Goal: Transaction & Acquisition: Purchase product/service

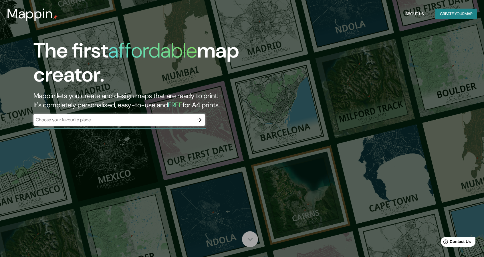
click at [250, 243] on icon at bounding box center [250, 239] width 10 height 10
click at [198, 121] on icon "button" at bounding box center [199, 119] width 7 height 7
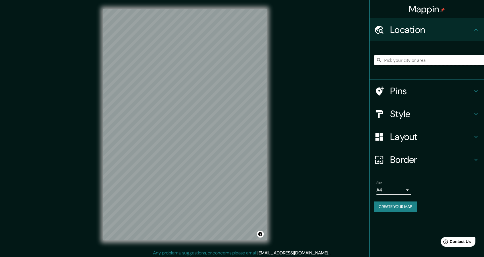
click at [399, 58] on input "Pick your city or area" at bounding box center [429, 60] width 110 height 10
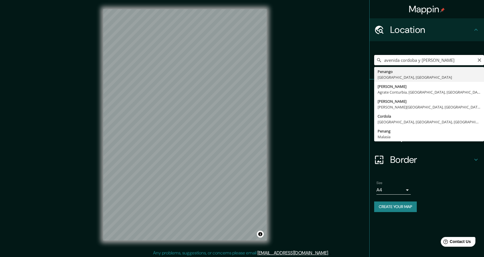
drag, startPoint x: 450, startPoint y: 61, endPoint x: 416, endPoint y: 63, distance: 33.8
click at [416, 63] on input "avenida cordoba y rodriguez peña" at bounding box center [429, 60] width 110 height 10
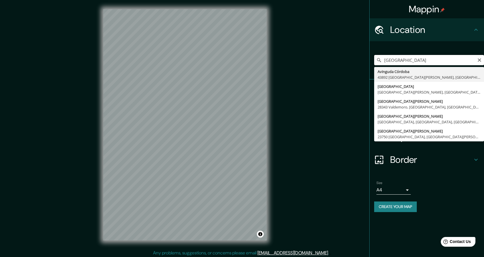
click at [435, 61] on input "[GEOGRAPHIC_DATA]" at bounding box center [429, 60] width 110 height 10
type input "Avenida Córdoba, Recoleta, Buenos Aires, C1187, Argentina"
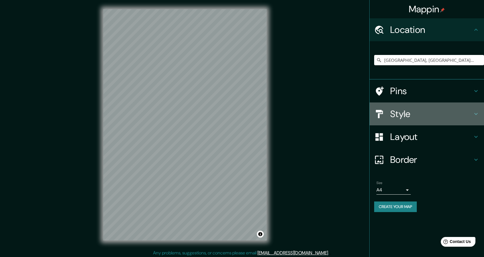
drag, startPoint x: 398, startPoint y: 108, endPoint x: 400, endPoint y: 115, distance: 7.0
click at [398, 108] on h4 "Style" at bounding box center [431, 113] width 82 height 11
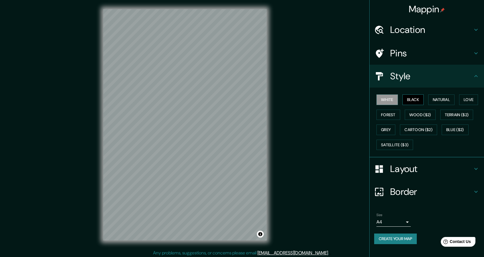
click at [416, 102] on button "Black" at bounding box center [412, 99] width 21 height 11
click at [402, 175] on div "Layout" at bounding box center [426, 168] width 114 height 23
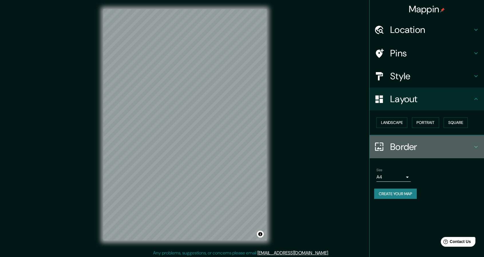
click at [402, 150] on h4 "Border" at bounding box center [431, 146] width 82 height 11
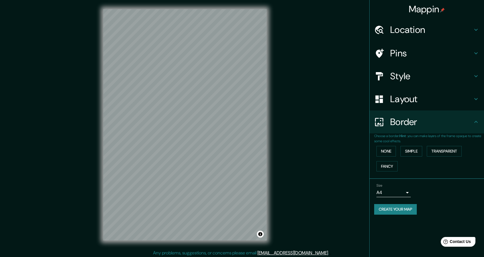
click at [411, 192] on div "Size A4 single" at bounding box center [426, 190] width 105 height 18
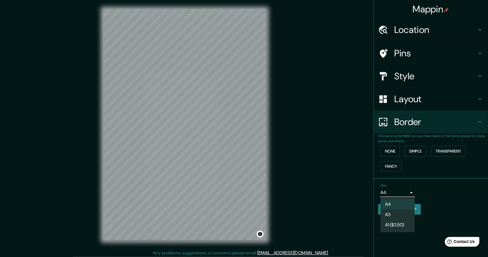
click at [403, 192] on body "Mappin Location Avenida Córdoba, Recoleta, Buenos Aires, C1187, Argentina Pins …" at bounding box center [244, 128] width 488 height 257
click at [395, 215] on li "A3" at bounding box center [397, 214] width 34 height 10
type input "a4"
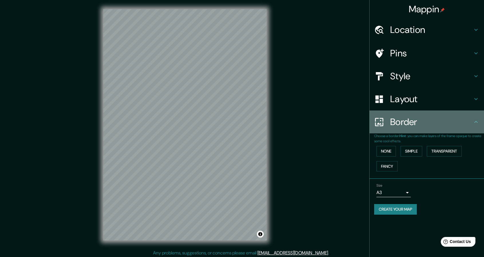
click at [406, 123] on h4 "Border" at bounding box center [431, 121] width 82 height 11
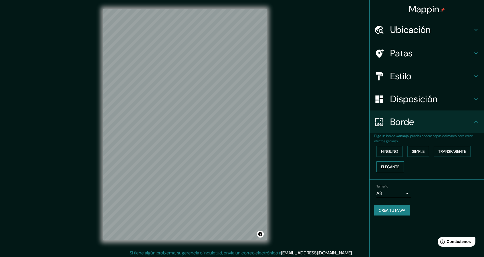
click at [394, 166] on font "Elegante" at bounding box center [390, 166] width 18 height 5
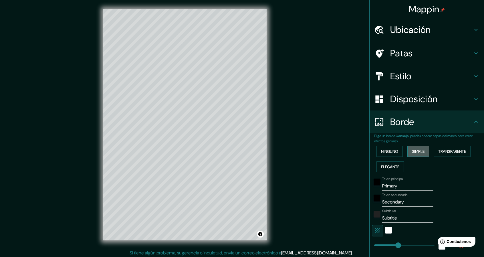
click at [412, 152] on font "Simple" at bounding box center [418, 151] width 13 height 5
type input "228"
type input "46"
click at [439, 152] on font "Transparente" at bounding box center [452, 151] width 28 height 5
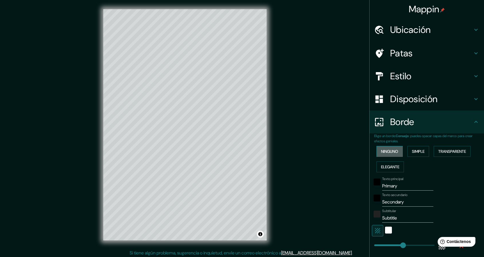
click at [383, 152] on font "Ninguno" at bounding box center [389, 151] width 17 height 5
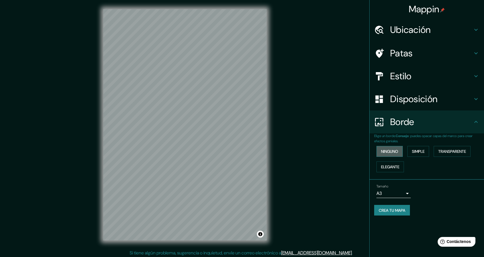
click at [384, 152] on font "Ninguno" at bounding box center [389, 151] width 17 height 5
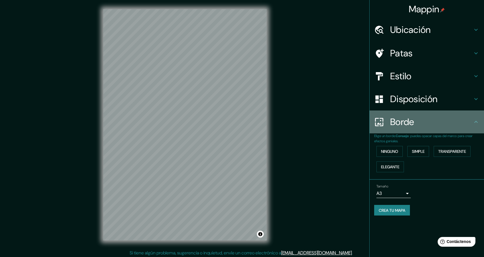
click at [434, 125] on h4 "Borde" at bounding box center [431, 121] width 82 height 11
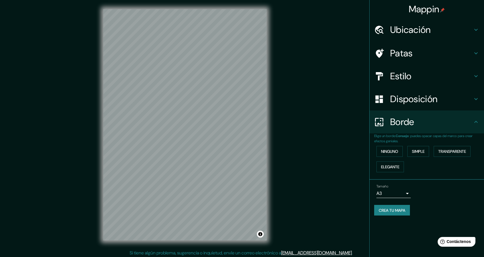
click at [437, 102] on font "Disposición" at bounding box center [413, 99] width 47 height 12
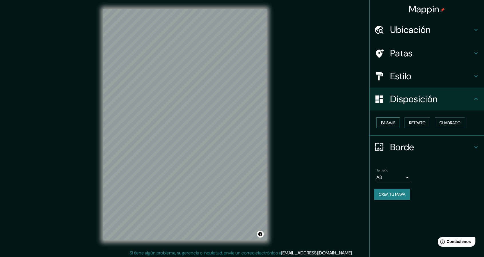
click at [396, 123] on button "Paisaje" at bounding box center [387, 122] width 23 height 11
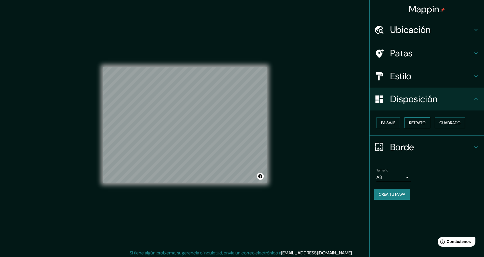
click at [421, 124] on font "Retrato" at bounding box center [417, 122] width 17 height 5
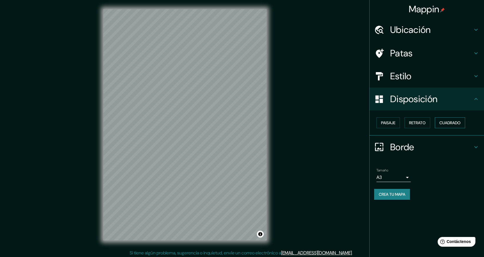
click at [446, 124] on font "Cuadrado" at bounding box center [449, 122] width 21 height 5
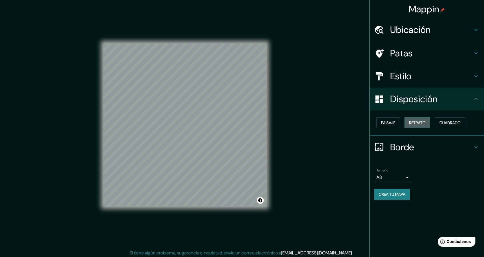
click at [420, 124] on font "Retrato" at bounding box center [417, 122] width 17 height 5
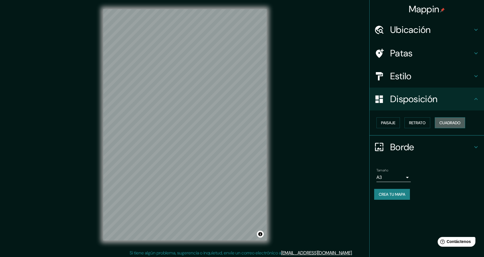
click at [453, 123] on font "Cuadrado" at bounding box center [449, 122] width 21 height 5
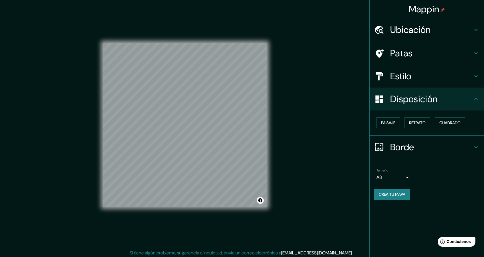
click at [416, 73] on h4 "Estilo" at bounding box center [431, 75] width 82 height 11
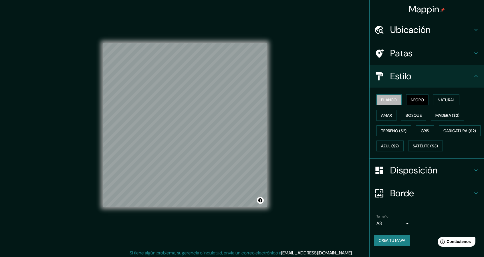
click at [387, 102] on font "Blanco" at bounding box center [389, 99] width 16 height 7
click at [413, 99] on font "Negro" at bounding box center [416, 99] width 13 height 5
click at [445, 99] on font "Natural" at bounding box center [445, 99] width 17 height 5
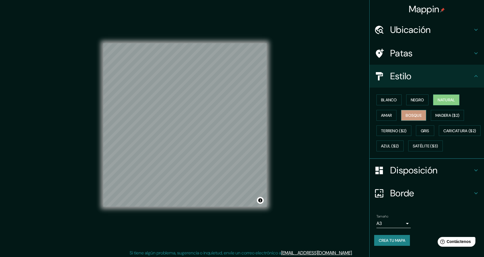
click at [411, 114] on font "Bosque" at bounding box center [413, 115] width 16 height 5
click at [384, 114] on font "Amar" at bounding box center [386, 115] width 11 height 5
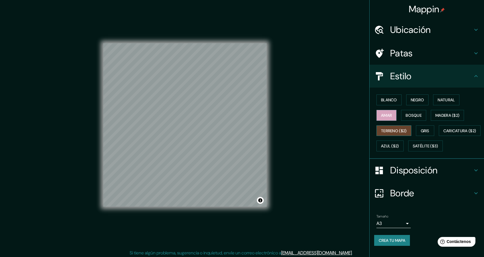
click at [382, 133] on font "Terreno ($2)" at bounding box center [394, 130] width 26 height 7
click at [425, 129] on font "Gris" at bounding box center [424, 130] width 9 height 5
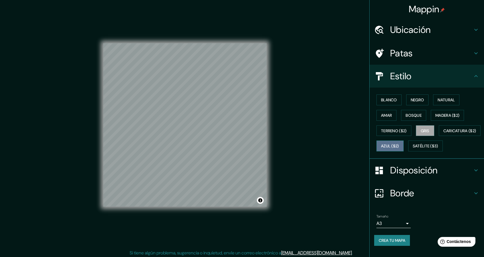
click at [399, 144] on font "Azul ($2)" at bounding box center [390, 145] width 18 height 5
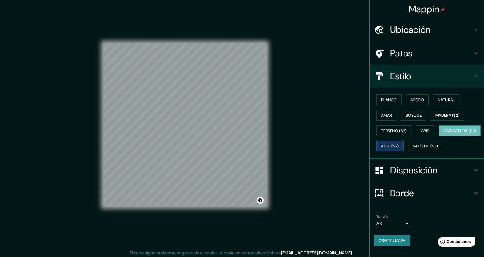
click at [443, 133] on font "Caricatura ($2)" at bounding box center [459, 130] width 33 height 5
click at [412, 149] on font "Satélite ($3)" at bounding box center [424, 145] width 25 height 5
drag, startPoint x: 396, startPoint y: 147, endPoint x: 408, endPoint y: 143, distance: 12.4
click at [443, 133] on font "Caricatura ($2)" at bounding box center [459, 130] width 33 height 5
click at [411, 99] on font "Negro" at bounding box center [416, 99] width 13 height 5
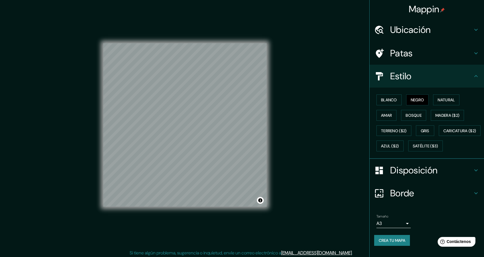
click at [397, 53] on font "Patas" at bounding box center [401, 53] width 23 height 12
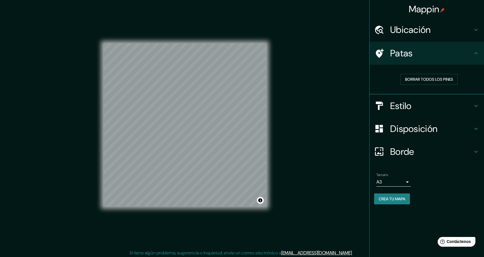
click at [380, 51] on icon at bounding box center [380, 53] width 8 height 9
click at [387, 199] on font "Crea tu mapa" at bounding box center [391, 198] width 27 height 5
click at [388, 200] on font "Crea tu mapa" at bounding box center [391, 198] width 27 height 5
click at [392, 195] on font "Crea tu mapa" at bounding box center [391, 198] width 27 height 7
click at [393, 202] on div "Crea tu mapa" at bounding box center [426, 198] width 105 height 11
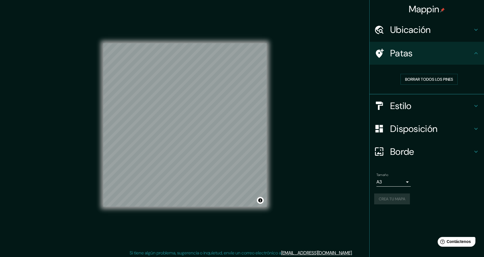
click at [393, 202] on div "Crea tu mapa" at bounding box center [426, 198] width 105 height 11
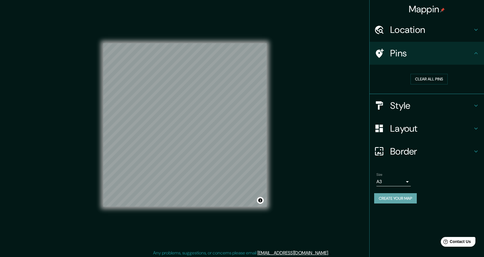
click at [398, 200] on button "Create your map" at bounding box center [395, 198] width 43 height 11
drag, startPoint x: 457, startPoint y: 239, endPoint x: 465, endPoint y: 239, distance: 8.0
click at [466, 239] on div "Help Contact Us" at bounding box center [458, 241] width 36 height 10
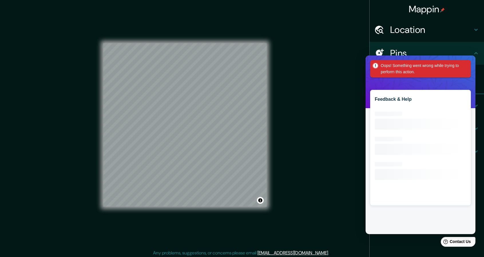
click at [473, 53] on icon at bounding box center [475, 53] width 7 height 7
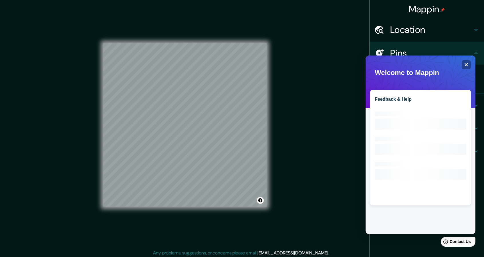
click at [343, 55] on div "Mappin Location Avenida Córdoba, Recoleta, Buenos Aires, C1187, Argentina Pins …" at bounding box center [242, 129] width 484 height 258
click at [464, 66] on icon "Close" at bounding box center [466, 64] width 4 height 4
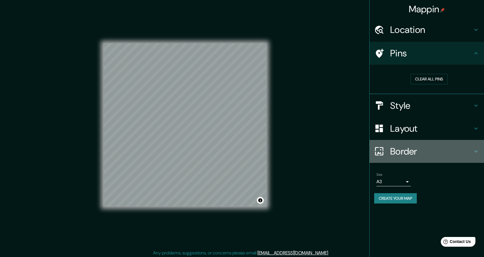
click at [398, 152] on h4 "Border" at bounding box center [431, 150] width 82 height 11
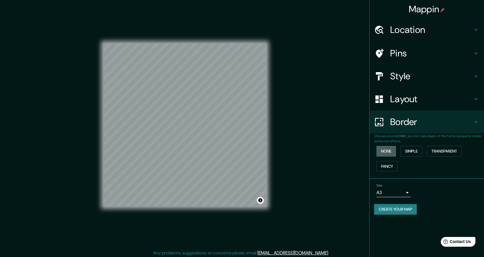
click at [383, 149] on button "None" at bounding box center [385, 151] width 19 height 11
click at [412, 151] on button "Simple" at bounding box center [411, 151] width 22 height 11
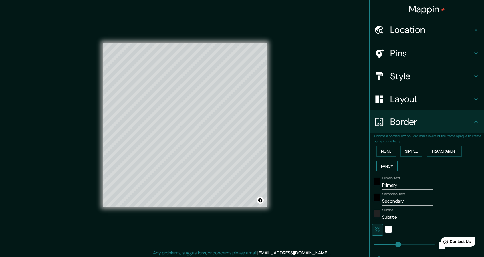
click at [385, 166] on button "Fancy" at bounding box center [386, 166] width 21 height 11
click at [435, 151] on button "Transparent" at bounding box center [443, 151] width 35 height 11
click at [404, 149] on button "Simple" at bounding box center [411, 151] width 22 height 11
click at [383, 149] on button "None" at bounding box center [385, 151] width 19 height 11
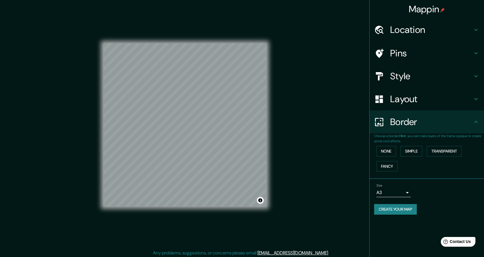
click at [458, 116] on h4 "Border" at bounding box center [431, 121] width 82 height 11
click at [446, 105] on div "Layout" at bounding box center [426, 98] width 114 height 23
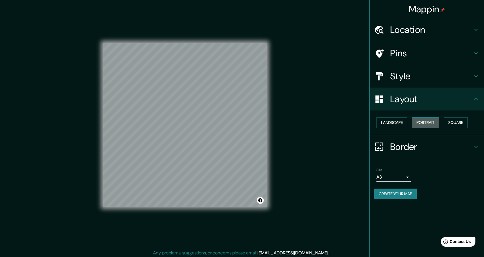
click at [433, 123] on button "Portrait" at bounding box center [425, 122] width 27 height 11
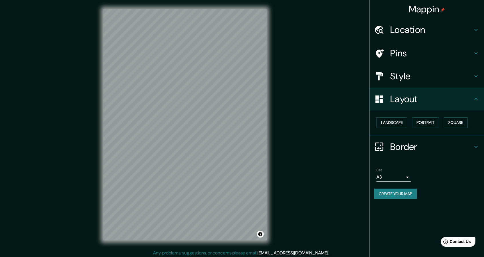
click at [390, 194] on button "Create your map" at bounding box center [395, 193] width 43 height 11
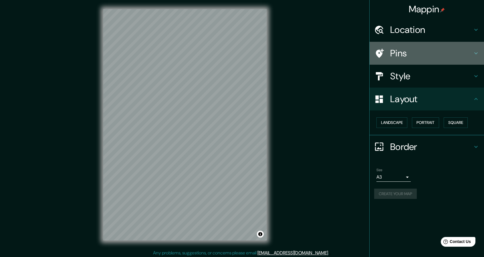
click at [405, 54] on h4 "Pins" at bounding box center [431, 52] width 82 height 11
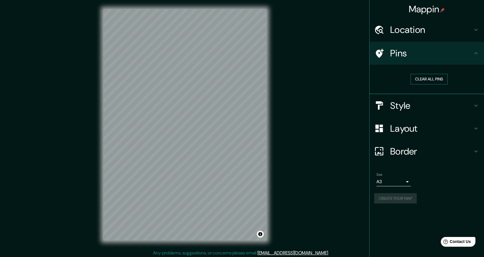
click at [424, 80] on button "Clear all pins" at bounding box center [428, 79] width 37 height 11
click at [429, 78] on button "Clear all pins" at bounding box center [428, 79] width 37 height 11
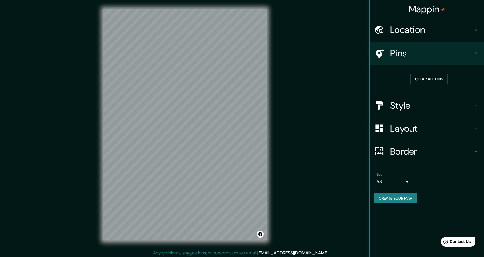
click at [478, 53] on icon at bounding box center [475, 53] width 7 height 7
click at [456, 31] on h4 "Location" at bounding box center [431, 29] width 82 height 11
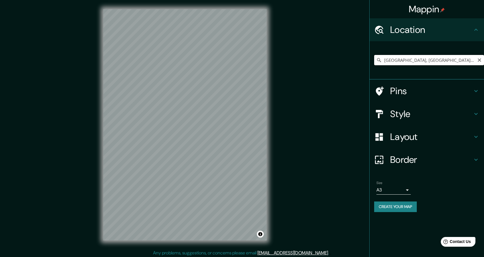
click at [417, 63] on input "Avenida Córdoba, Recoleta, Buenos Aires, C1187, Argentina" at bounding box center [429, 60] width 110 height 10
drag, startPoint x: 417, startPoint y: 60, endPoint x: 488, endPoint y: 61, distance: 70.3
click at [483, 61] on html "Mappin Location Avenida Córdoba, Recoleta, Buenos Aires, C1187, Argentina Pins …" at bounding box center [242, 128] width 484 height 257
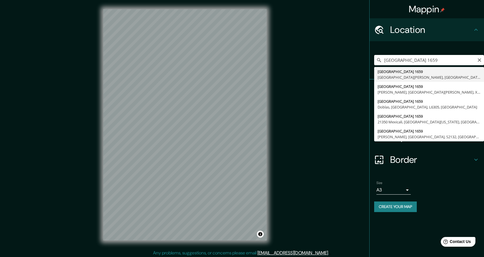
type input "[STREET_ADDRESS][DATE][PERSON_NAME]"
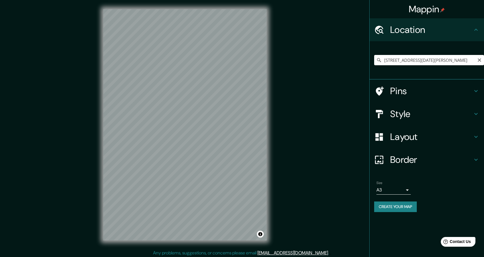
click at [377, 63] on icon at bounding box center [379, 60] width 6 height 6
click at [377, 60] on icon at bounding box center [379, 60] width 6 height 6
click at [412, 57] on input "Pick your city or area" at bounding box center [429, 60] width 110 height 10
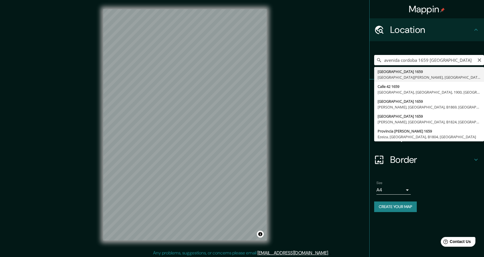
type input "[STREET_ADDRESS][DATE][PERSON_NAME]"
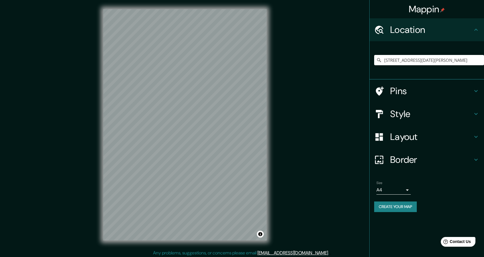
click at [423, 140] on h4 "Layout" at bounding box center [431, 136] width 82 height 11
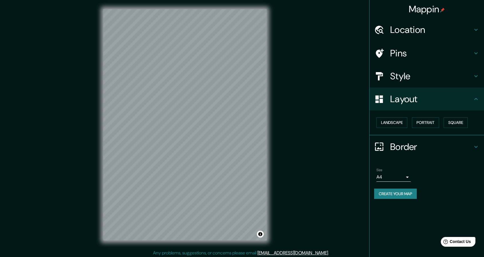
click at [406, 61] on div "Pins" at bounding box center [426, 53] width 114 height 23
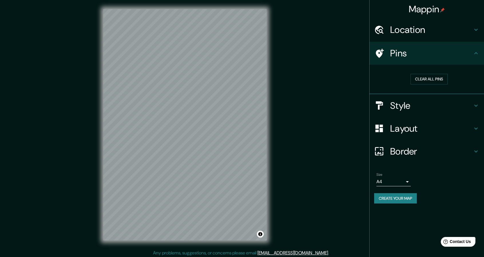
click at [404, 103] on h4 "Style" at bounding box center [431, 105] width 82 height 11
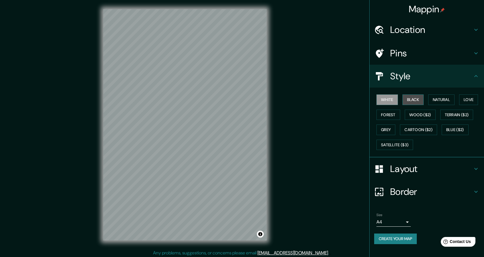
click at [411, 97] on button "Black" at bounding box center [412, 99] width 21 height 11
click at [394, 227] on div "Size A4 single" at bounding box center [426, 219] width 105 height 18
click at [392, 222] on body "Mappin Location Avenida Córdoba 1659, San Nicolás, Buenos Aires, C1055, Argenti…" at bounding box center [242, 128] width 484 height 257
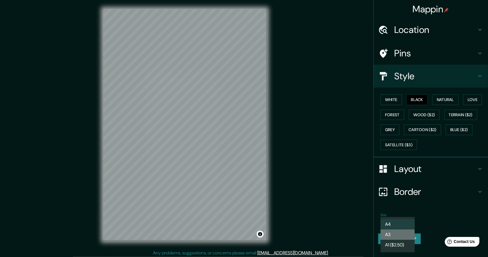
click at [396, 238] on li "A3" at bounding box center [397, 234] width 34 height 10
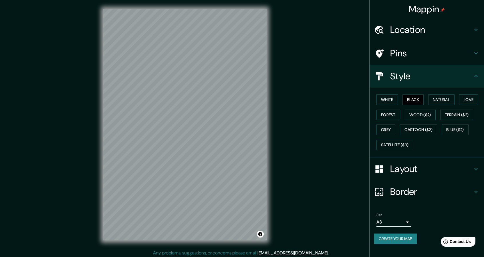
click at [394, 236] on button "Create your map" at bounding box center [395, 238] width 43 height 11
click at [391, 235] on button "Create your map" at bounding box center [395, 238] width 43 height 11
click at [411, 239] on div "Create your map" at bounding box center [426, 238] width 105 height 11
click at [392, 234] on button "Create your map" at bounding box center [395, 238] width 43 height 11
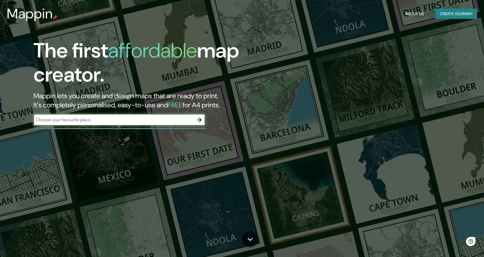
click at [200, 119] on icon "button" at bounding box center [199, 119] width 5 height 5
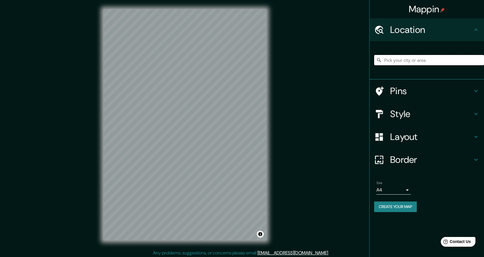
click at [392, 56] on input "Pick your city or area" at bounding box center [429, 60] width 110 height 10
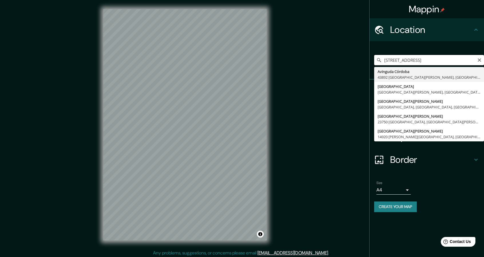
click at [427, 60] on input "[STREET_ADDRESS]" at bounding box center [429, 60] width 110 height 10
click at [431, 62] on input "avenida cordoba 1659" at bounding box center [429, 60] width 110 height 10
type input "[STREET_ADDRESS][DATE][PERSON_NAME]"
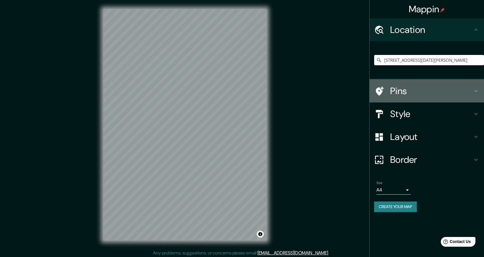
click at [405, 94] on h4 "Pins" at bounding box center [431, 90] width 82 height 11
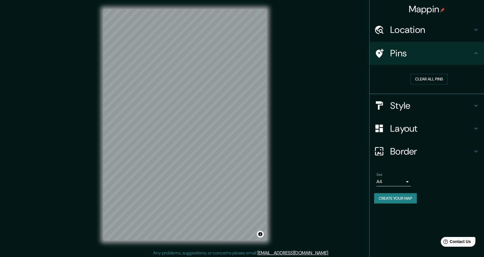
click at [397, 105] on h4 "Style" at bounding box center [431, 105] width 82 height 11
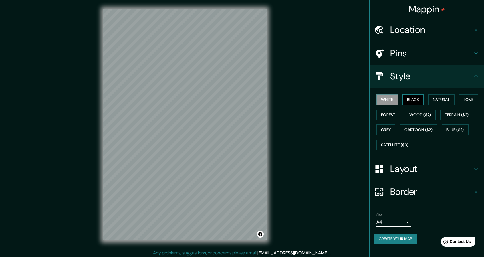
click at [406, 101] on button "Black" at bounding box center [412, 99] width 21 height 11
click at [400, 239] on button "Create your map" at bounding box center [395, 238] width 43 height 11
click at [394, 235] on button "Create your map" at bounding box center [395, 238] width 43 height 11
click at [397, 241] on div "Create your map" at bounding box center [426, 238] width 105 height 11
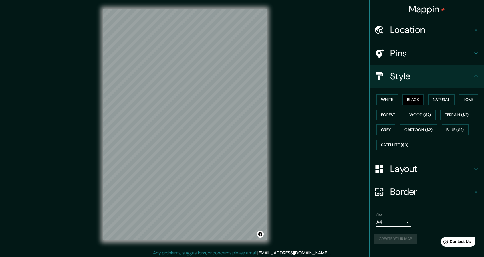
click at [397, 241] on div "Create your map" at bounding box center [426, 238] width 105 height 11
click at [393, 239] on button "Create your map" at bounding box center [395, 238] width 43 height 11
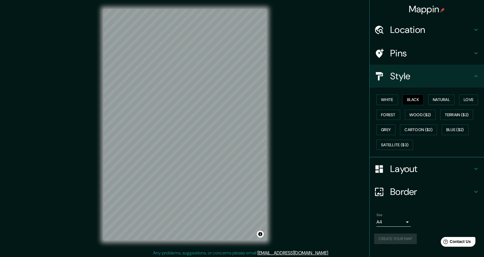
click at [390, 238] on div "Create your map" at bounding box center [426, 238] width 105 height 11
click at [400, 233] on button "Create your map" at bounding box center [395, 238] width 43 height 11
click at [402, 239] on button "Create your map" at bounding box center [395, 238] width 43 height 11
click at [259, 236] on button "Toggle attribution" at bounding box center [260, 233] width 7 height 7
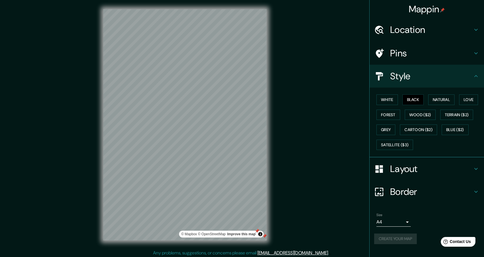
click at [410, 238] on div "Create your map" at bounding box center [426, 238] width 105 height 11
